Goal: Task Accomplishment & Management: Complete application form

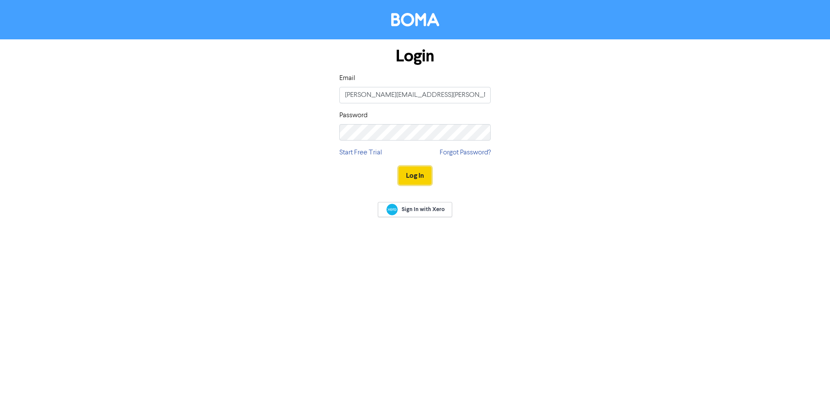
click at [405, 174] on button "Log In" at bounding box center [415, 175] width 33 height 18
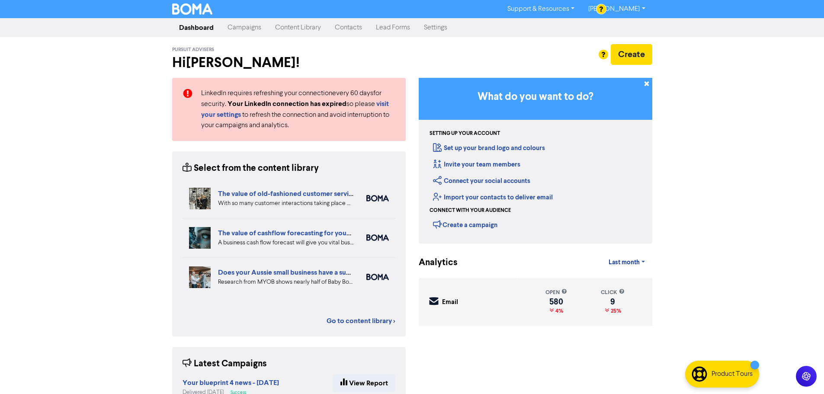
click at [387, 34] on link "Lead Forms" at bounding box center [393, 27] width 48 height 17
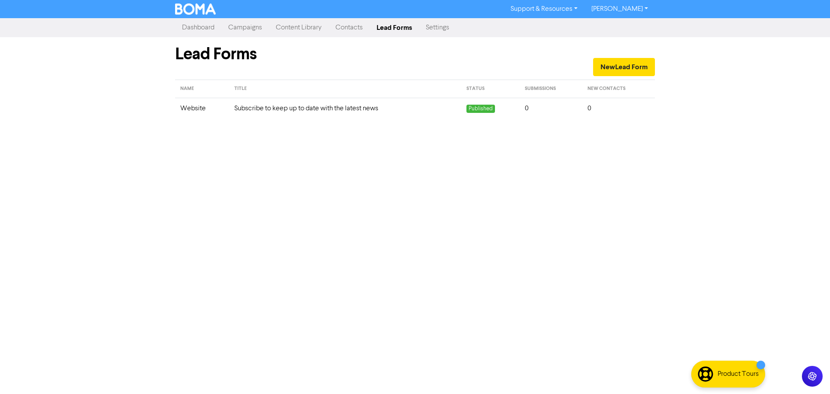
click at [356, 29] on link "Contacts" at bounding box center [349, 27] width 41 height 17
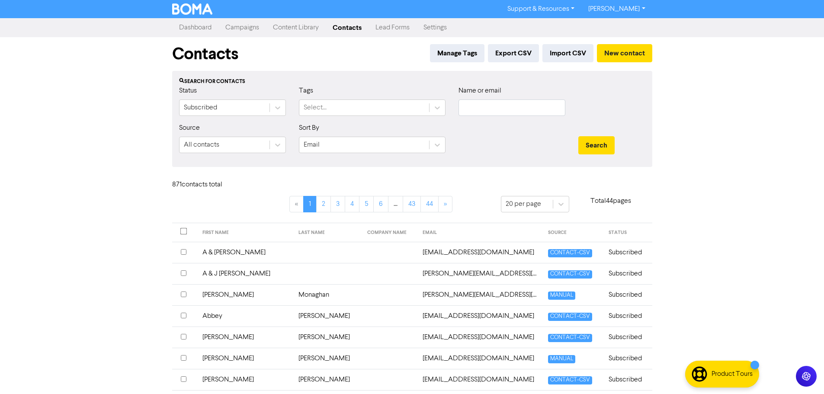
click at [626, 63] on div "Manage Tags Export CSV Import CSV New contact" at bounding box center [539, 55] width 226 height 23
click at [625, 54] on button "New contact" at bounding box center [624, 53] width 55 height 18
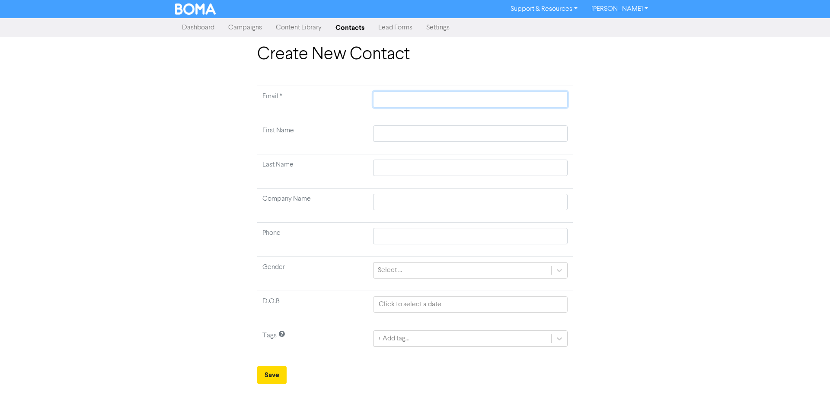
click at [430, 103] on input "text" at bounding box center [470, 99] width 195 height 16
paste input "[EMAIL_ADDRESS][DOMAIN_NAME]"
type input "[EMAIL_ADDRESS][DOMAIN_NAME]"
click at [390, 131] on input "text" at bounding box center [470, 133] width 195 height 16
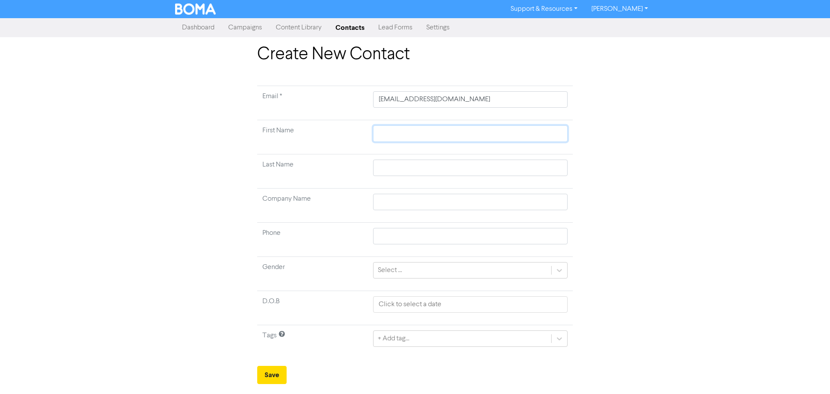
type input "K"
type input "Ke"
type input "[PERSON_NAME]"
type input "Keir"
type input "Keirr"
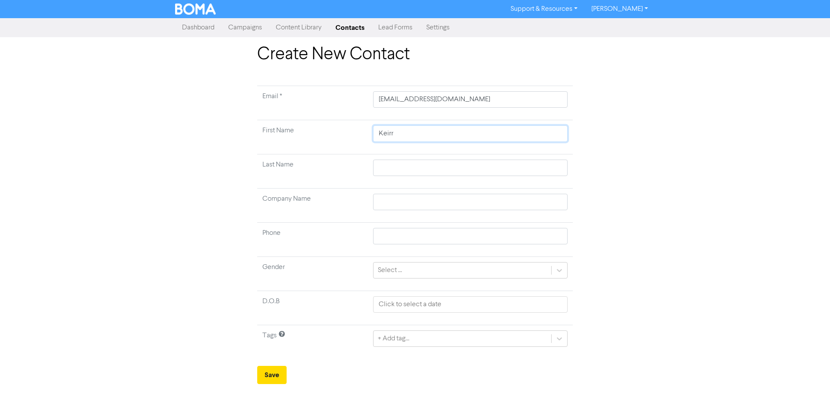
type input "Keirra"
click at [396, 163] on input "text" at bounding box center [470, 168] width 195 height 16
type input "P"
type input "Pu"
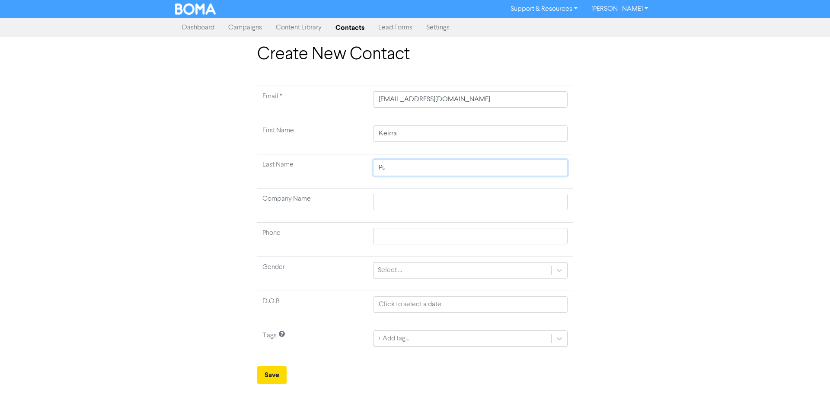
type input "Pur"
type input "Purc"
type input "[PERSON_NAME]"
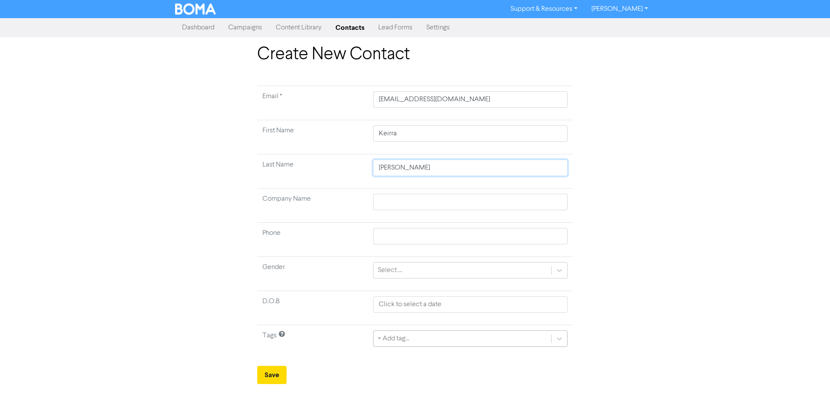
type input "[PERSON_NAME]"
click at [482, 338] on div "+ Add tag..." at bounding box center [470, 338] width 195 height 16
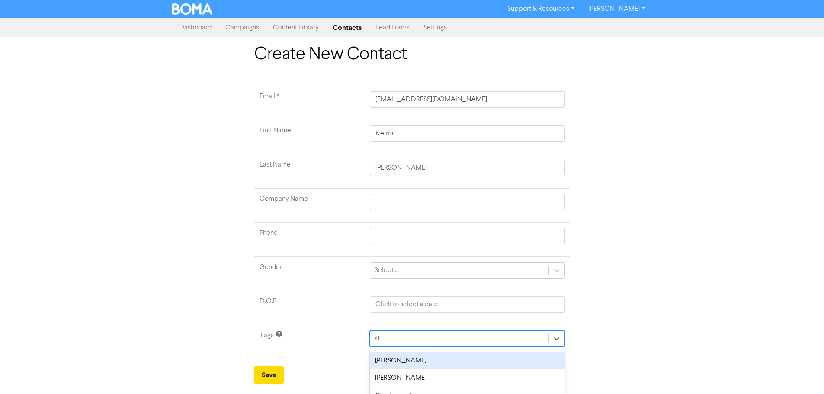
type input "stu"
click at [448, 351] on div "[PERSON_NAME] Create tag stu" at bounding box center [470, 369] width 195 height 38
click at [447, 361] on div "[PERSON_NAME]" at bounding box center [470, 360] width 195 height 17
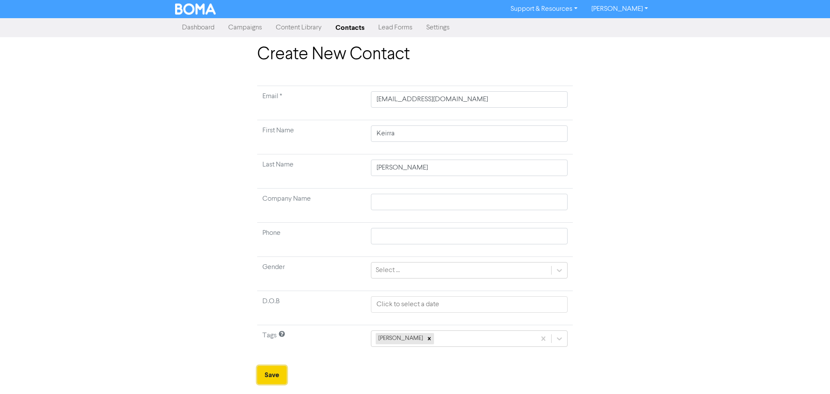
click at [276, 373] on button "Save" at bounding box center [271, 375] width 29 height 18
